Goal: Check status: Check status

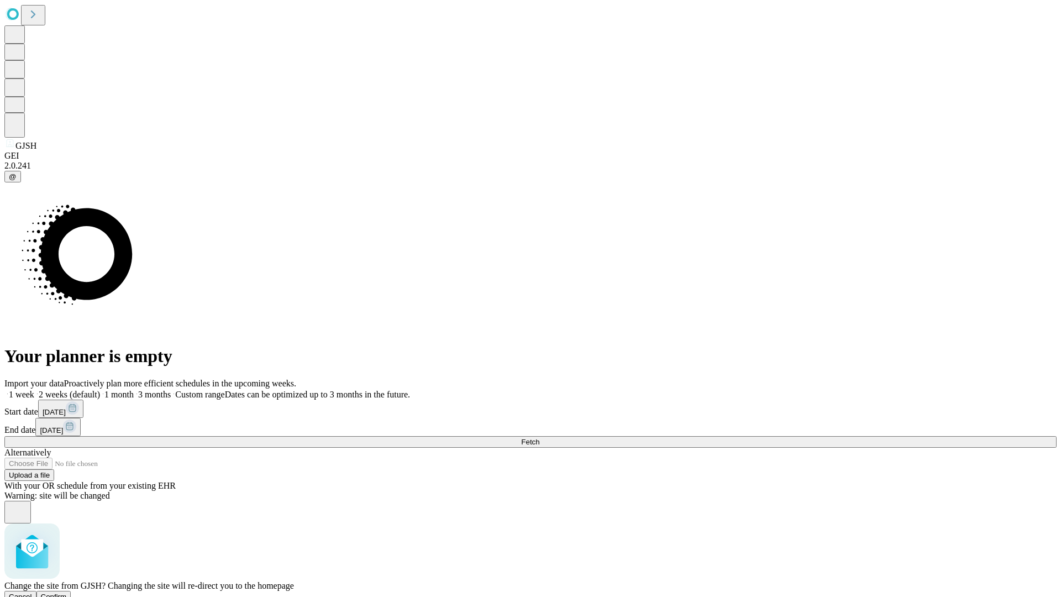
click at [67, 593] on span "Confirm" at bounding box center [54, 597] width 26 height 8
click at [34, 390] on label "1 week" at bounding box center [19, 394] width 30 height 9
click at [539, 438] on span "Fetch" at bounding box center [530, 442] width 18 height 8
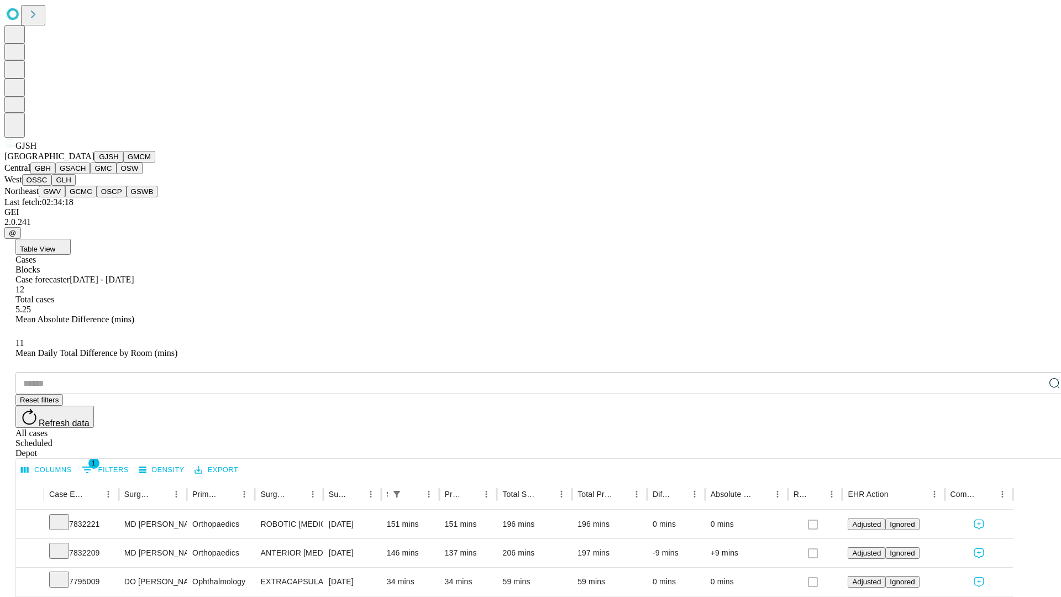
click at [123, 162] on button "GMCM" at bounding box center [139, 157] width 32 height 12
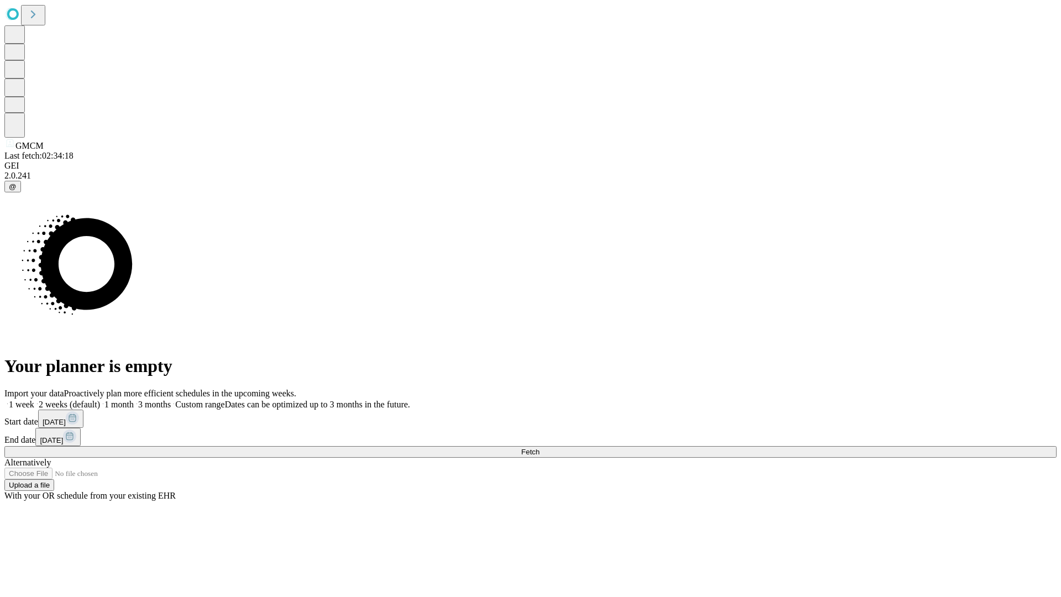
click at [34, 400] on label "1 week" at bounding box center [19, 404] width 30 height 9
click at [539, 448] on span "Fetch" at bounding box center [530, 452] width 18 height 8
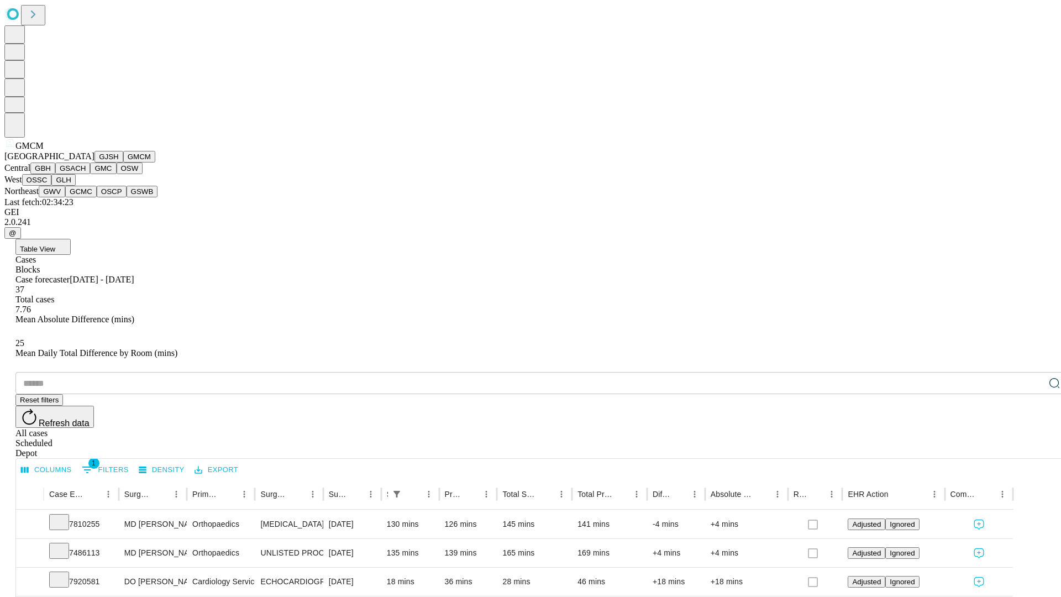
click at [55, 174] on button "GBH" at bounding box center [42, 168] width 25 height 12
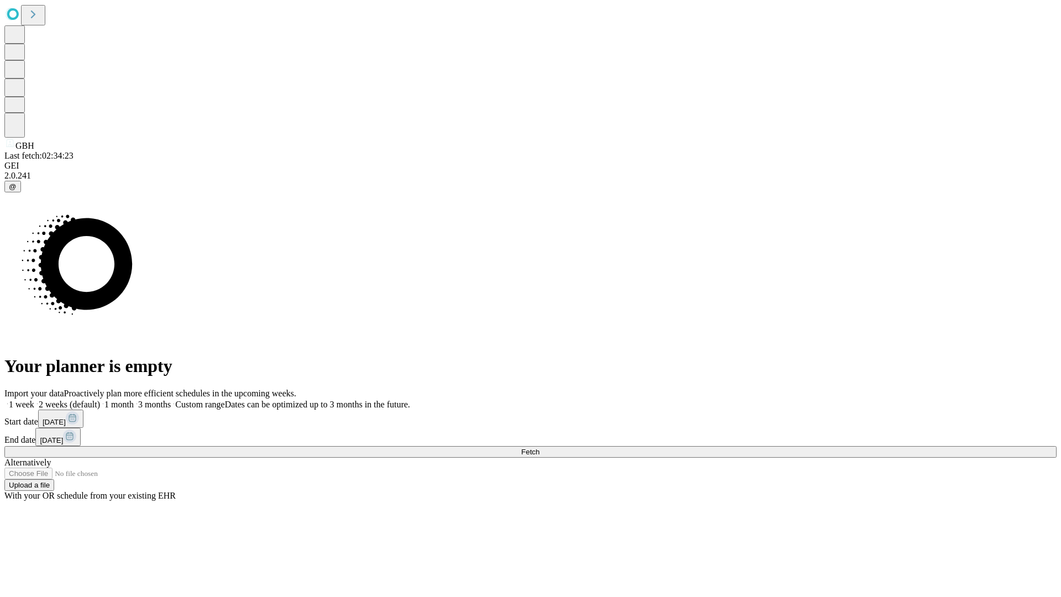
click at [539, 448] on span "Fetch" at bounding box center [530, 452] width 18 height 8
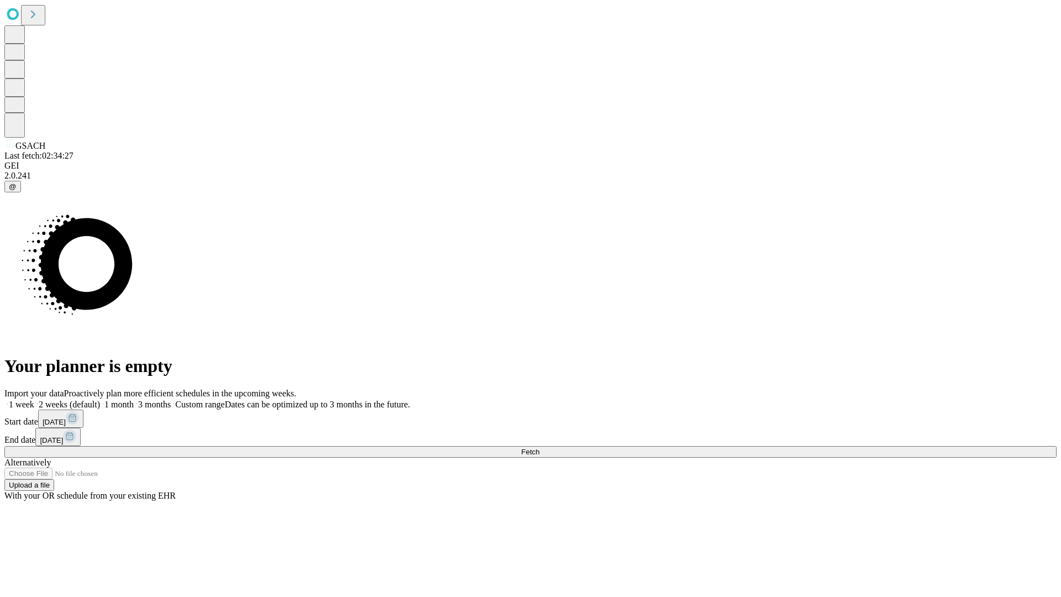
click at [34, 400] on label "1 week" at bounding box center [19, 404] width 30 height 9
click at [539, 448] on span "Fetch" at bounding box center [530, 452] width 18 height 8
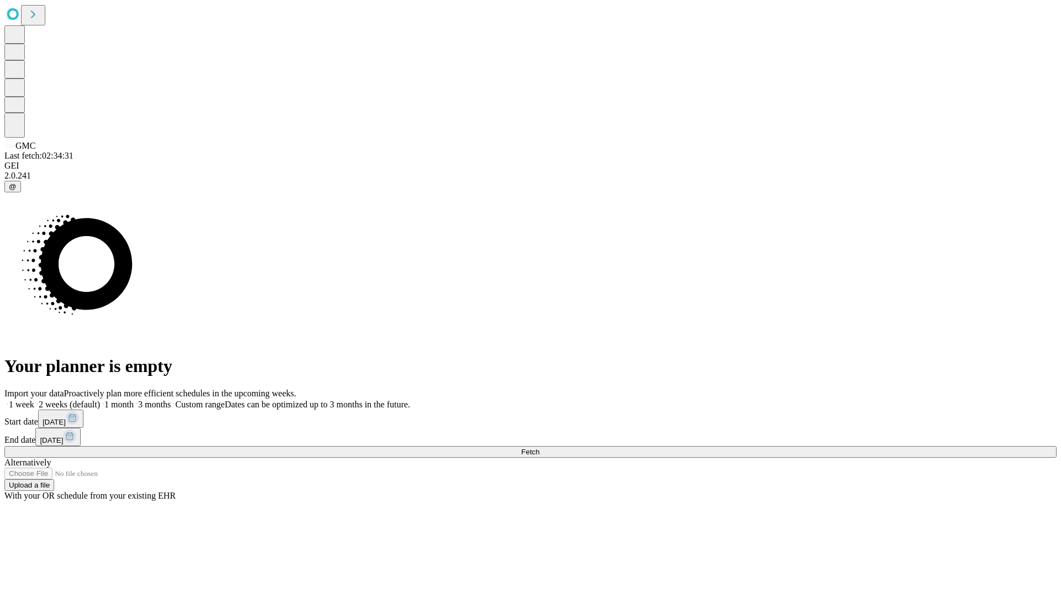
click at [34, 400] on label "1 week" at bounding box center [19, 404] width 30 height 9
click at [539, 448] on span "Fetch" at bounding box center [530, 452] width 18 height 8
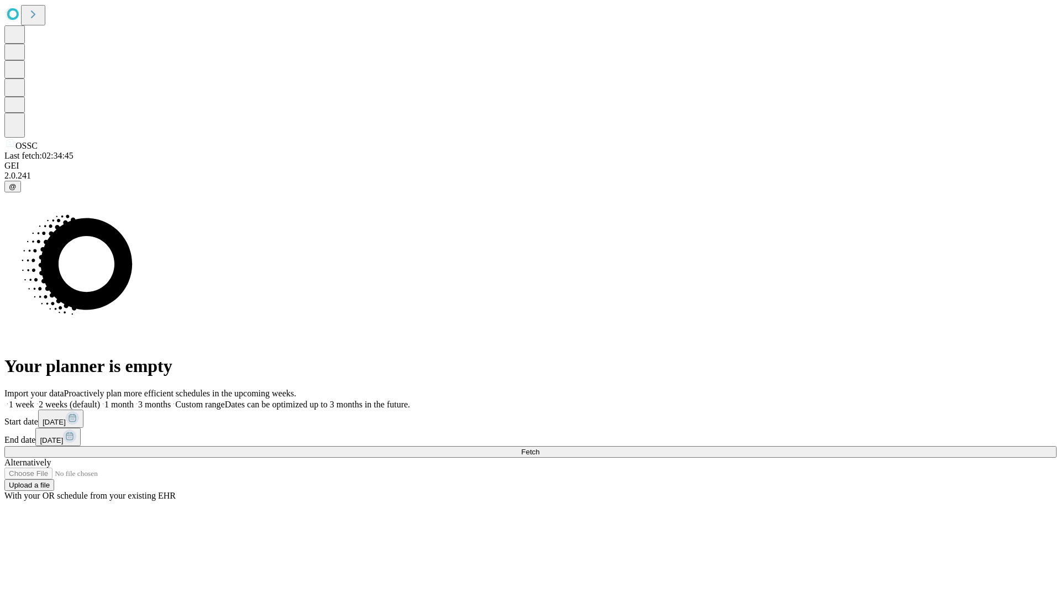
click at [34, 400] on label "1 week" at bounding box center [19, 404] width 30 height 9
click at [539, 448] on span "Fetch" at bounding box center [530, 452] width 18 height 8
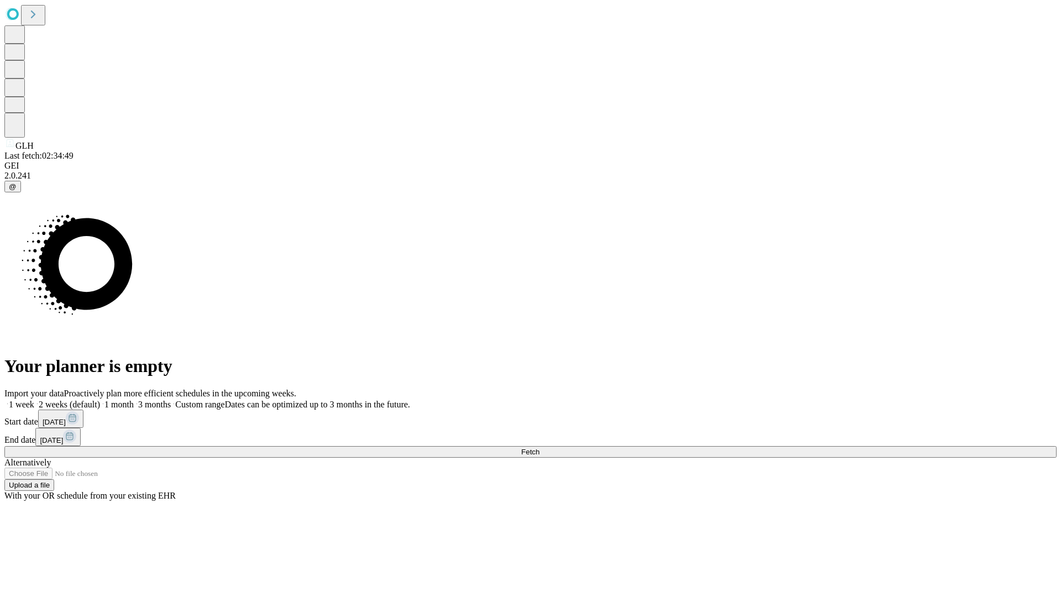
click at [34, 400] on label "1 week" at bounding box center [19, 404] width 30 height 9
click at [539, 448] on span "Fetch" at bounding box center [530, 452] width 18 height 8
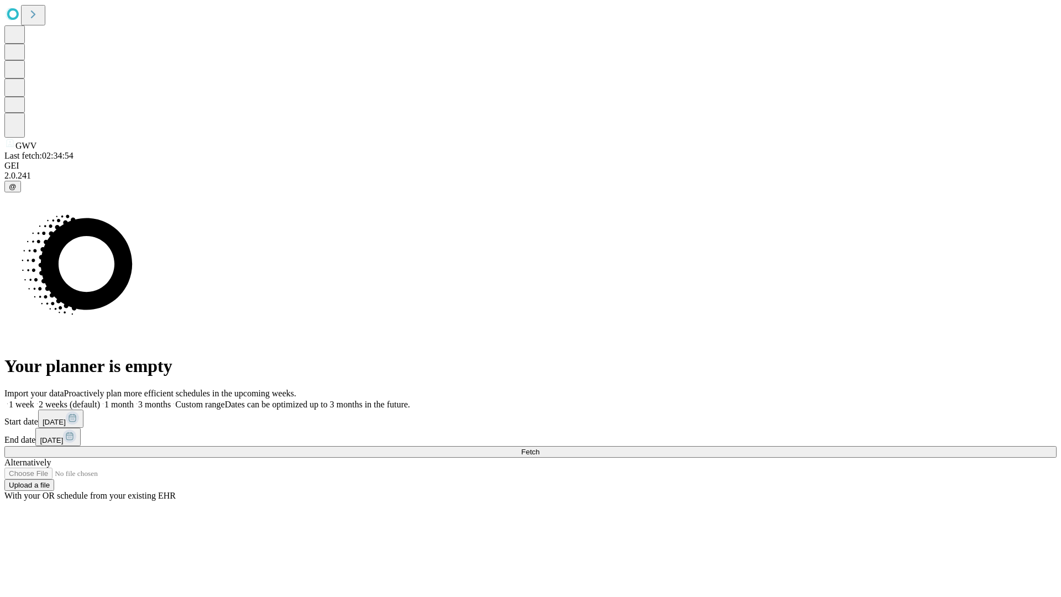
click at [34, 400] on label "1 week" at bounding box center [19, 404] width 30 height 9
click at [539, 448] on span "Fetch" at bounding box center [530, 452] width 18 height 8
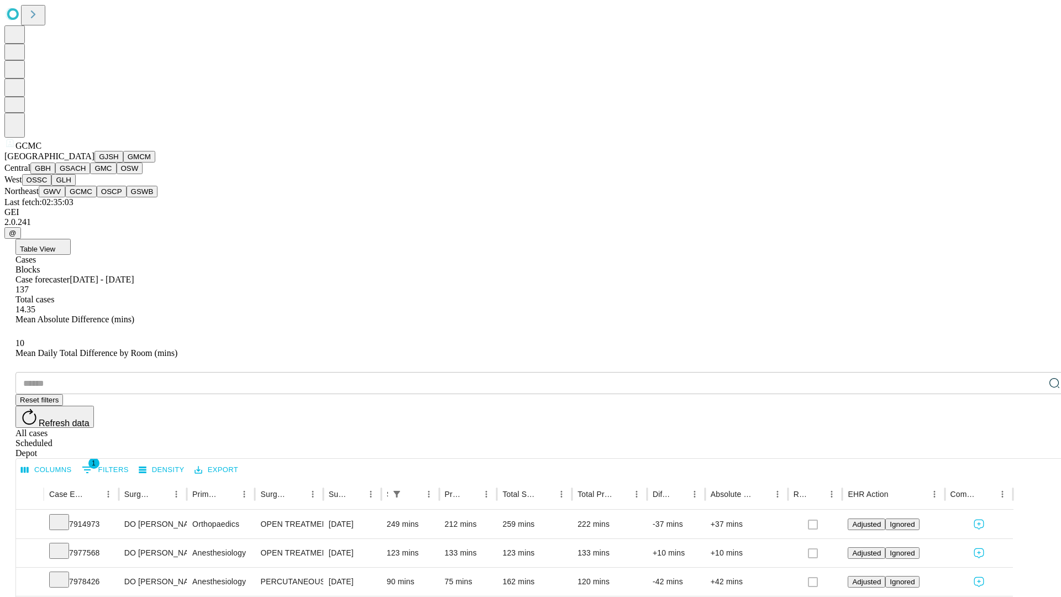
click at [97, 197] on button "OSCP" at bounding box center [112, 192] width 30 height 12
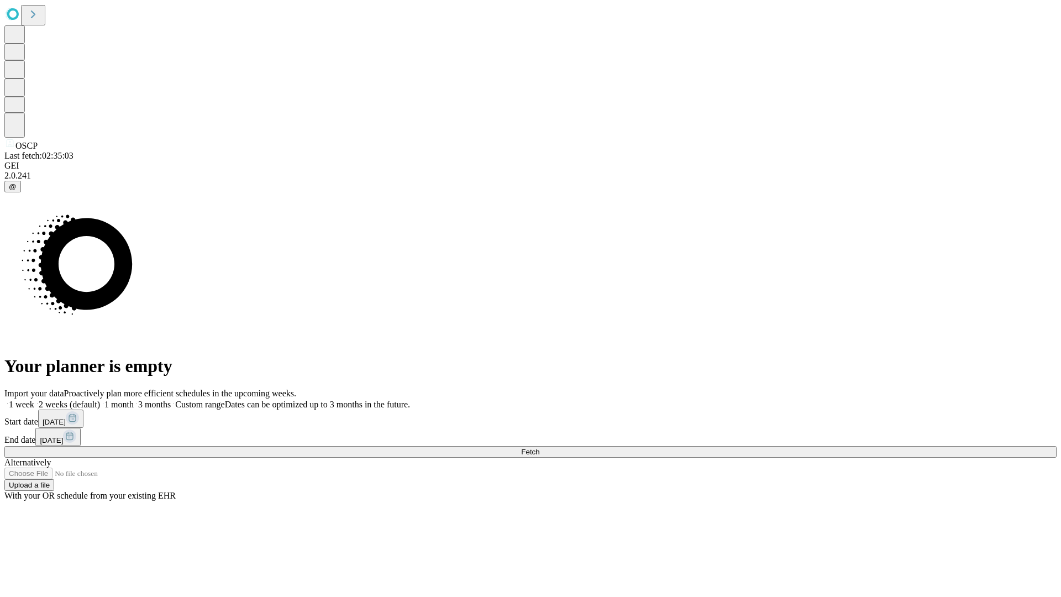
click at [34, 400] on label "1 week" at bounding box center [19, 404] width 30 height 9
click at [539, 448] on span "Fetch" at bounding box center [530, 452] width 18 height 8
